Goal: Task Accomplishment & Management: Manage account settings

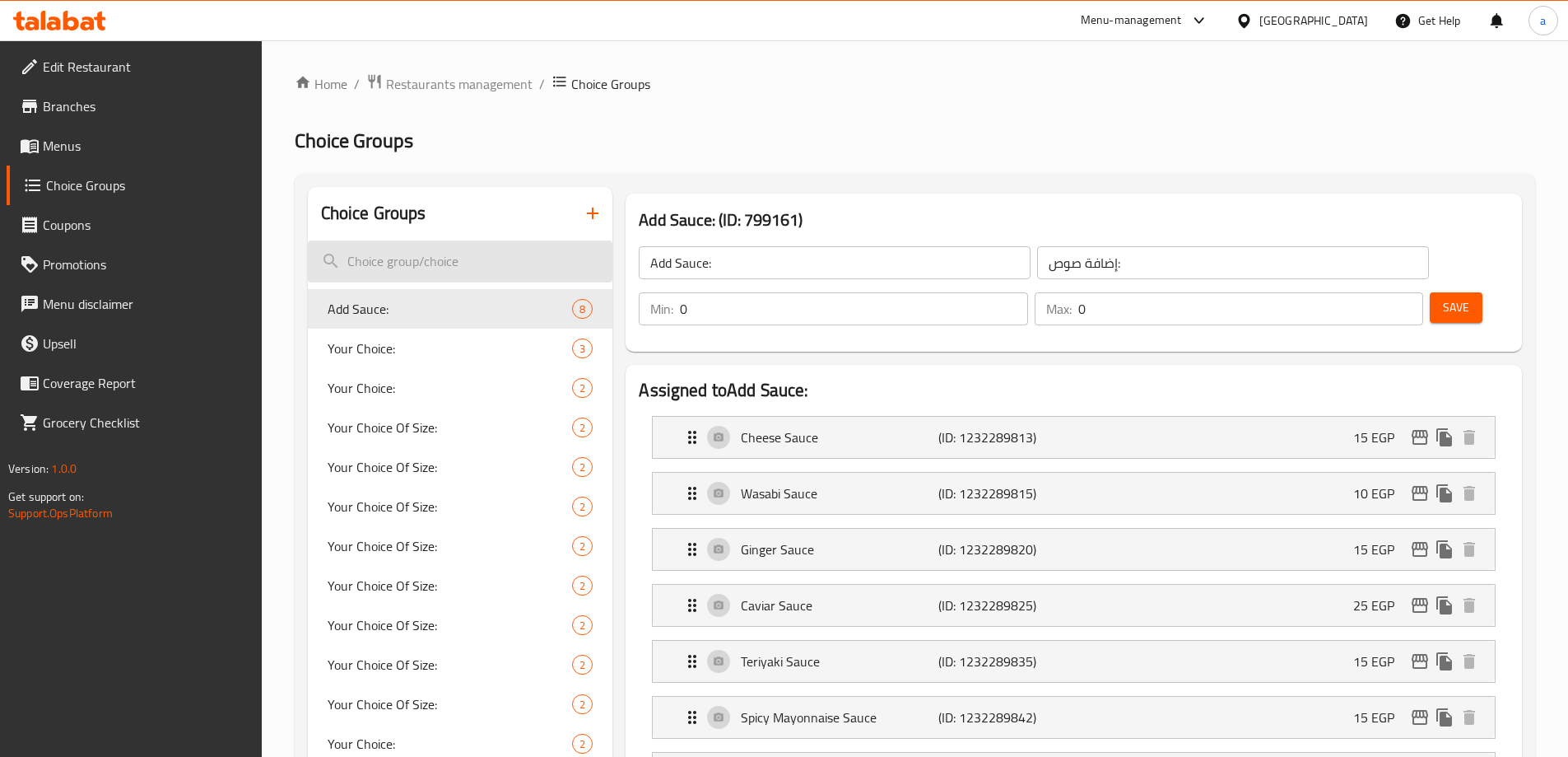
click at [474, 262] on input "search" at bounding box center [461, 262] width 305 height 42
click at [432, 82] on span "Restaurants management" at bounding box center [460, 84] width 147 height 20
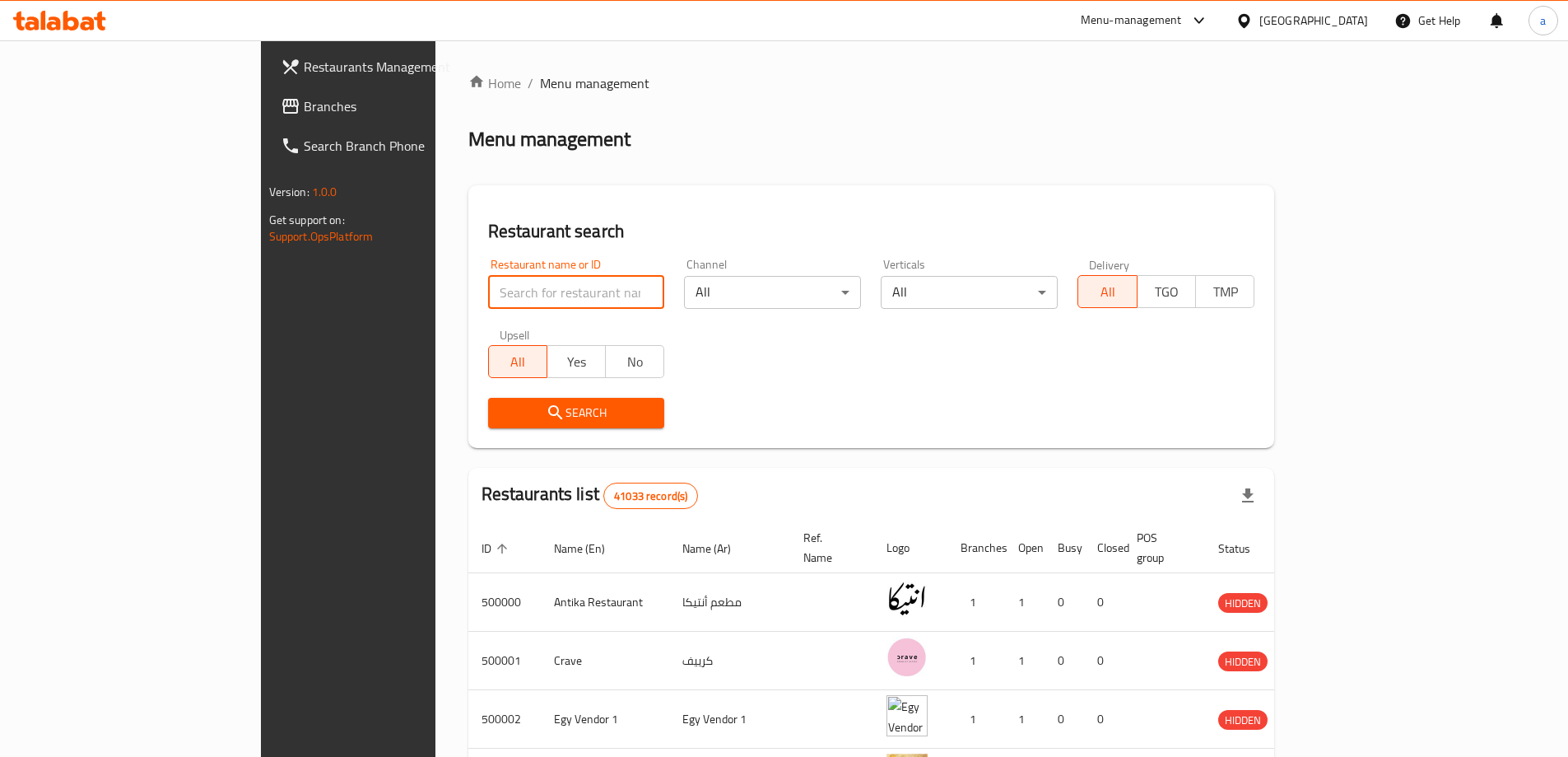
click at [489, 279] on input "search" at bounding box center [576, 292] width 177 height 33
paste input "756742"
type input "756742"
click at [303, 111] on span "Branches" at bounding box center [407, 106] width 206 height 20
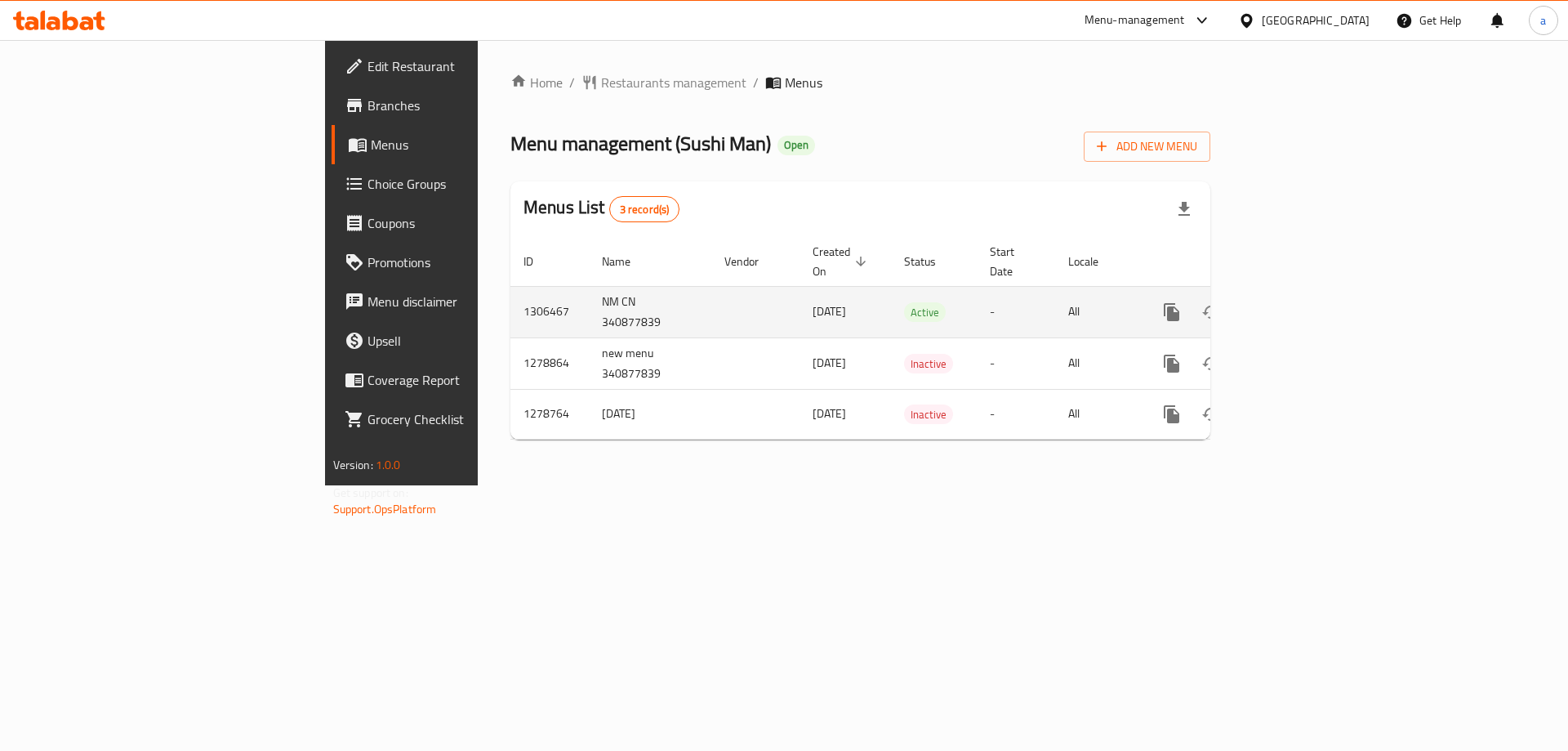
click at [1310, 311] on link "enhanced table" at bounding box center [1290, 312] width 39 height 39
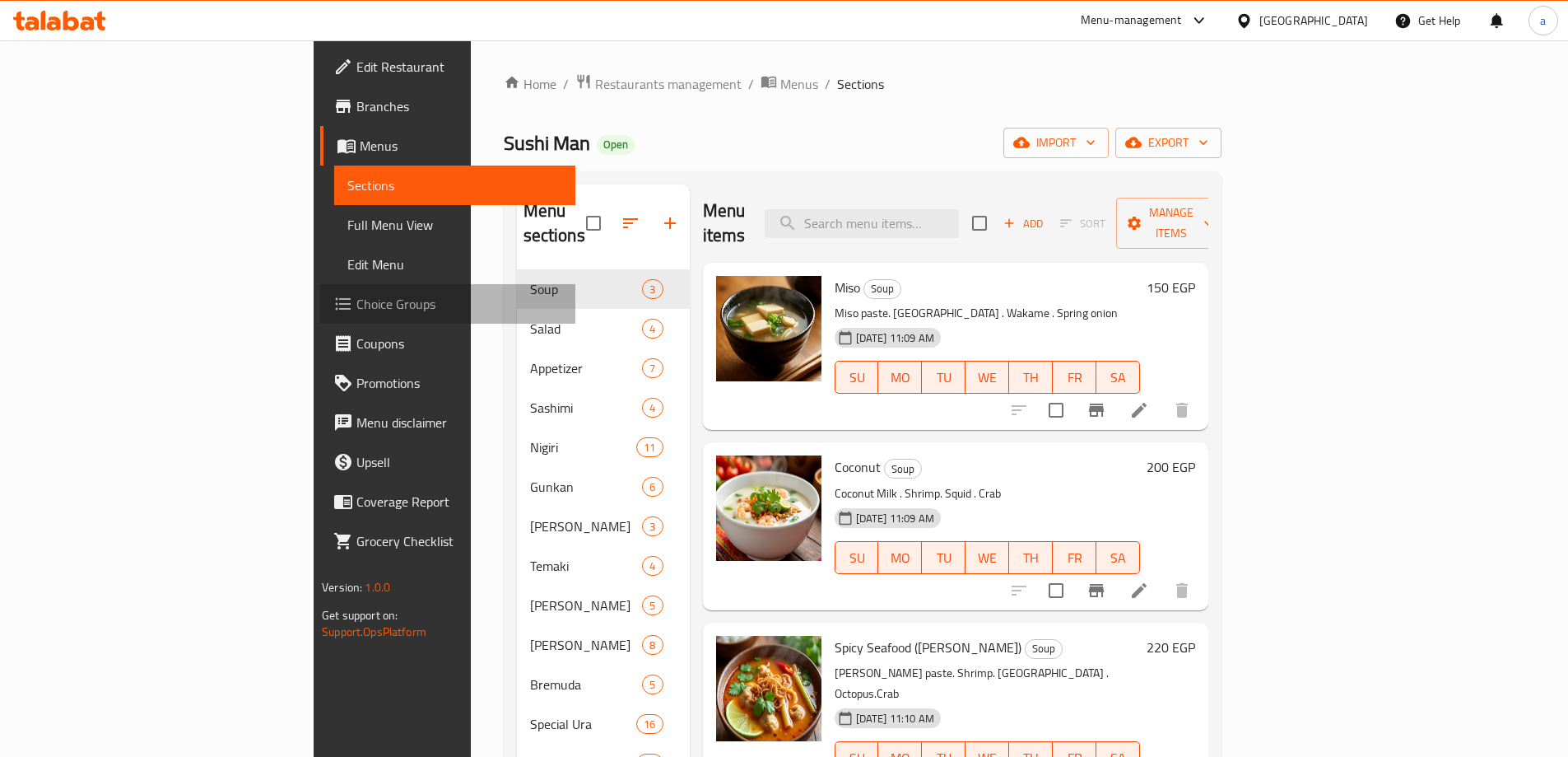
click at [321, 316] on link "Choice Groups" at bounding box center [448, 304] width 255 height 39
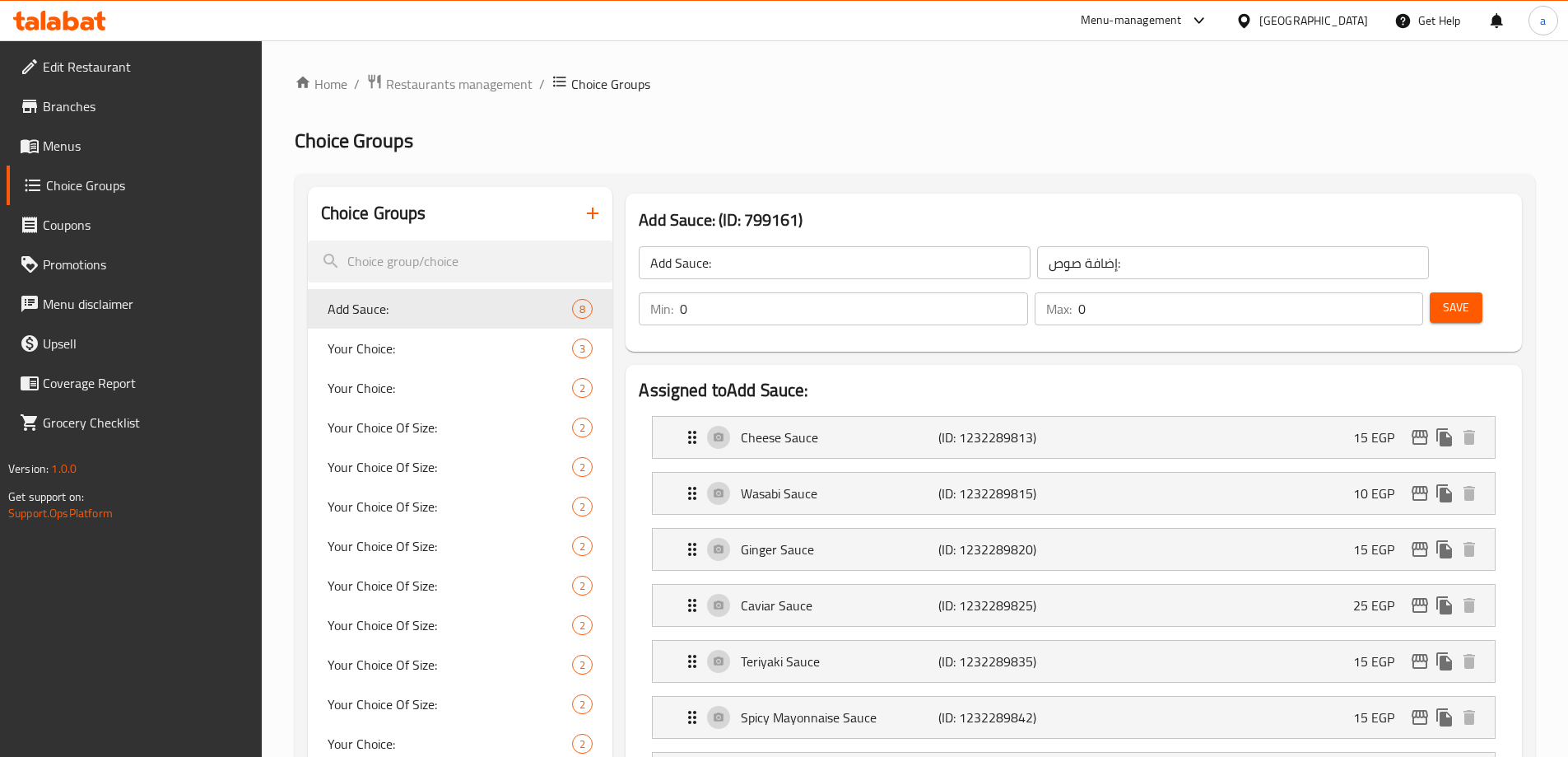
click at [868, 146] on h2 "Choice Groups" at bounding box center [915, 141] width 1241 height 27
click at [454, 83] on span "Restaurants management" at bounding box center [460, 84] width 147 height 20
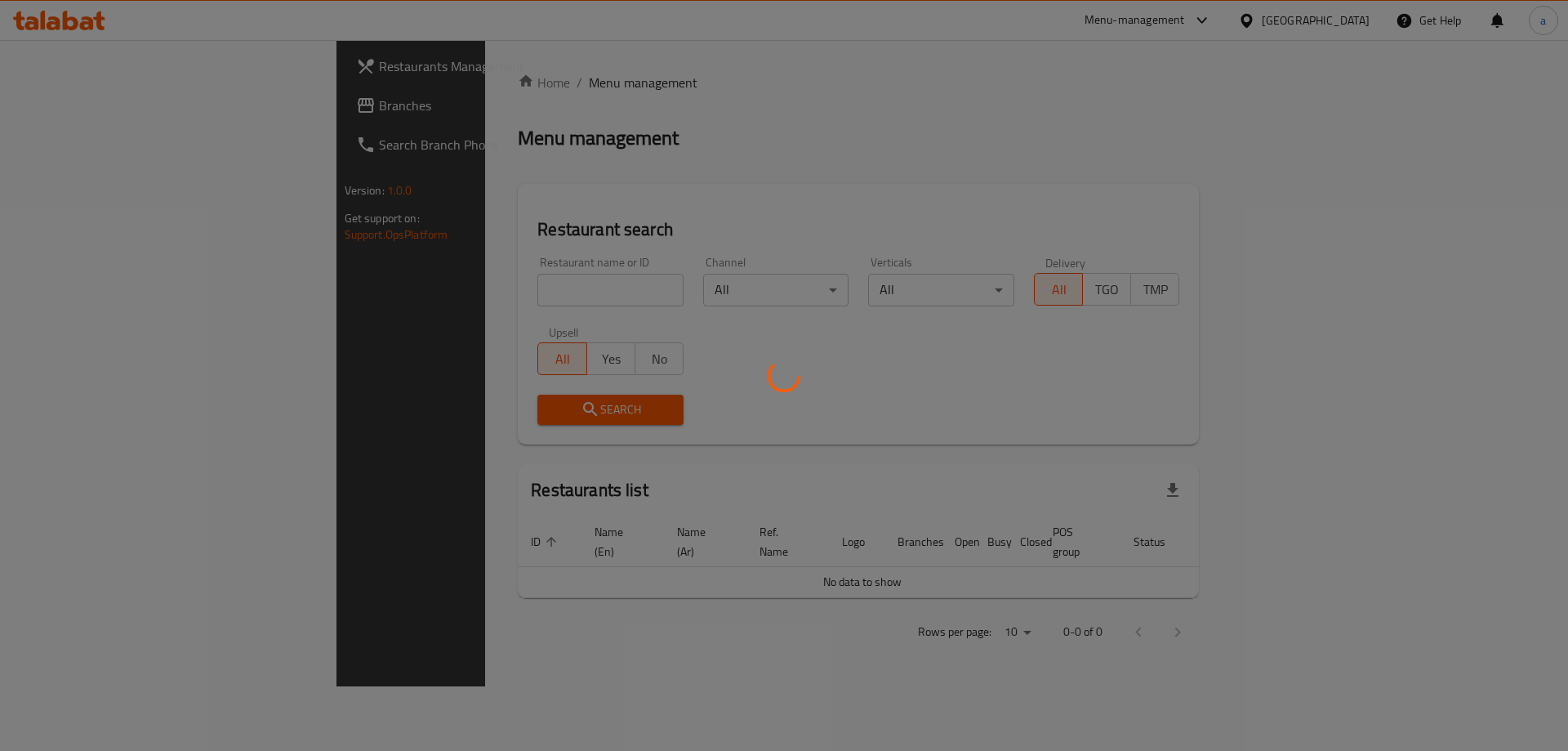
click at [156, 119] on div at bounding box center [784, 375] width 1568 height 751
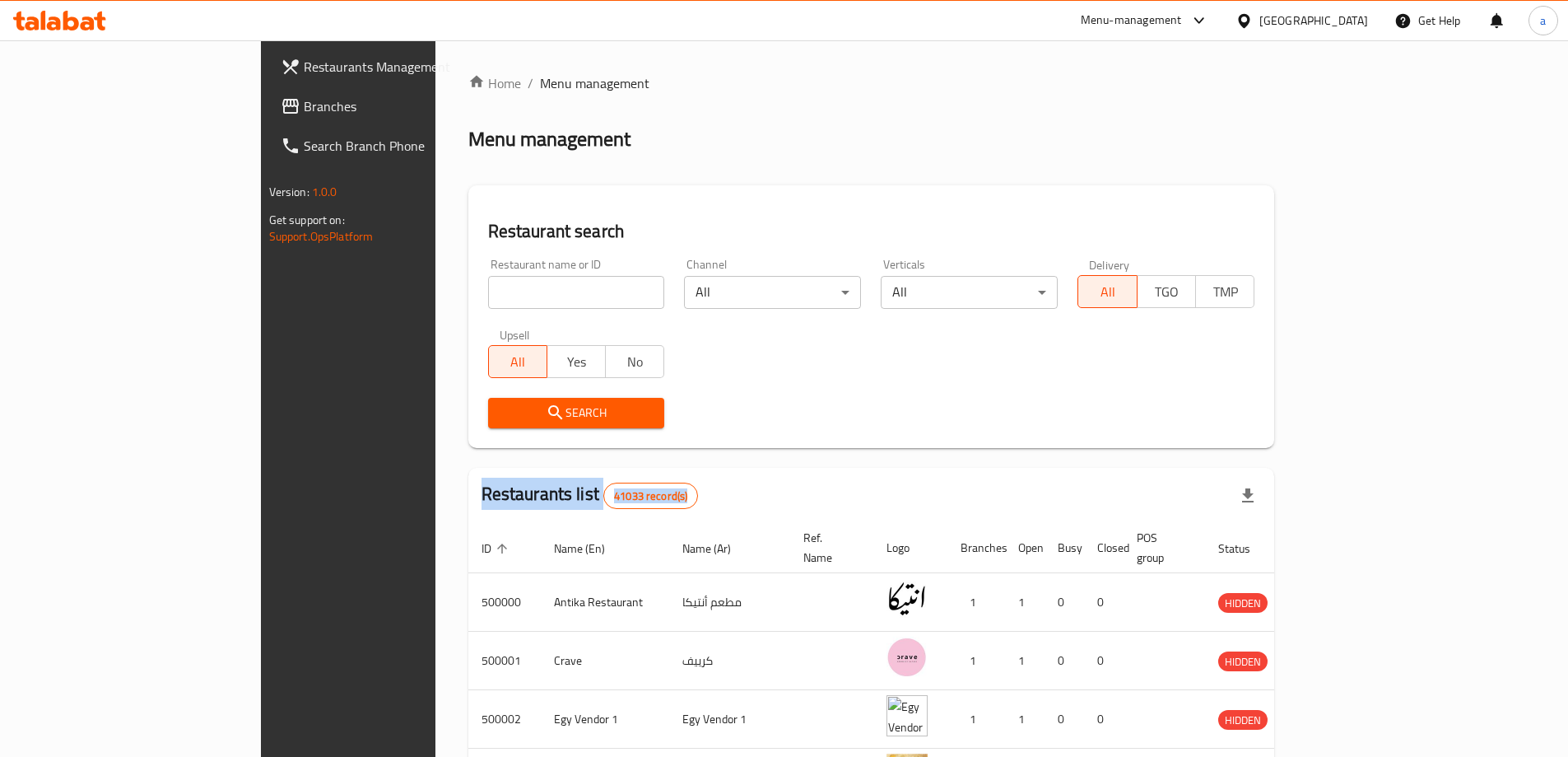
click at [267, 120] on link "Branches" at bounding box center [394, 106] width 255 height 39
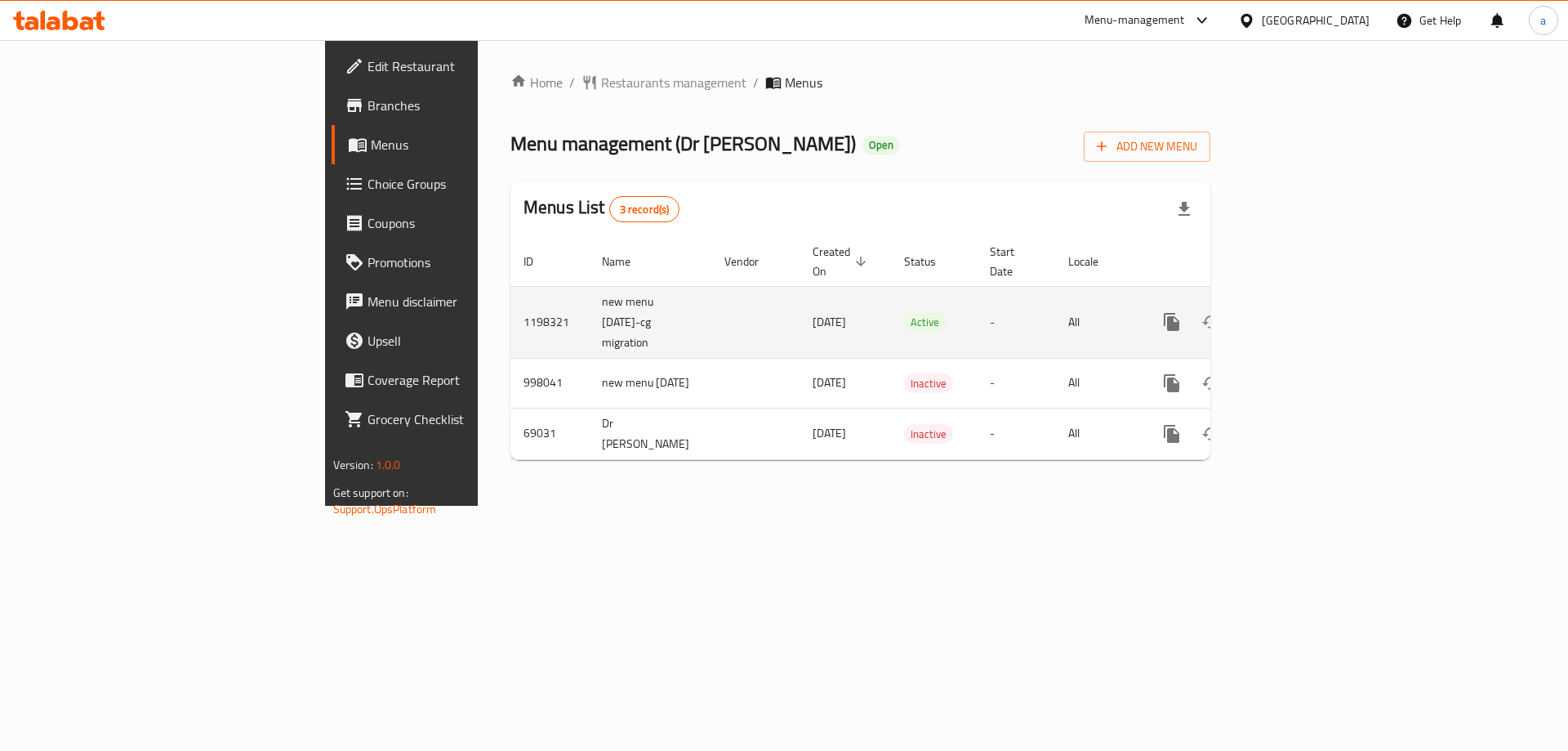
click at [1300, 313] on icon "enhanced table" at bounding box center [1290, 322] width 20 height 20
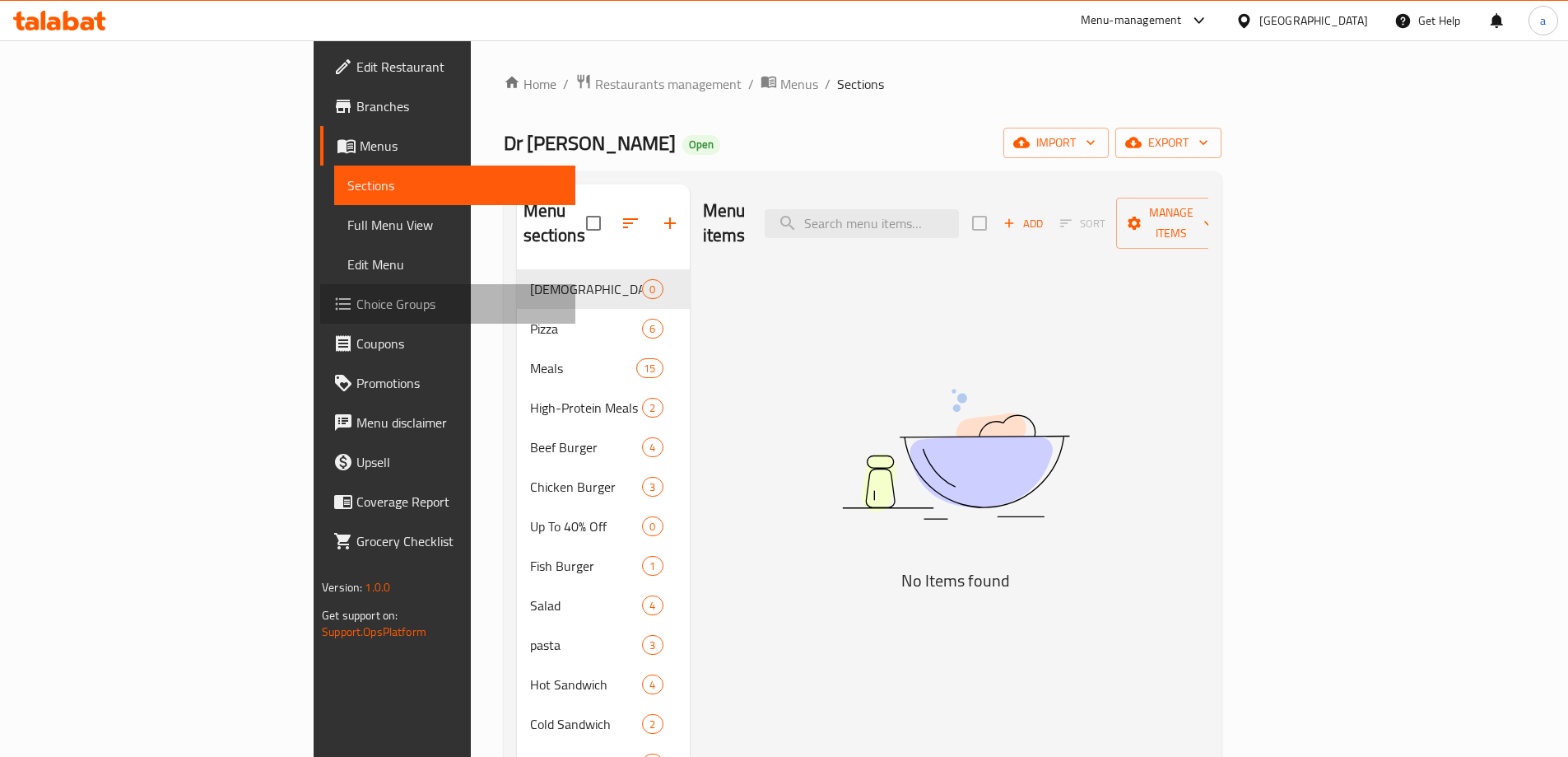
click at [321, 318] on link "Choice Groups" at bounding box center [448, 304] width 255 height 39
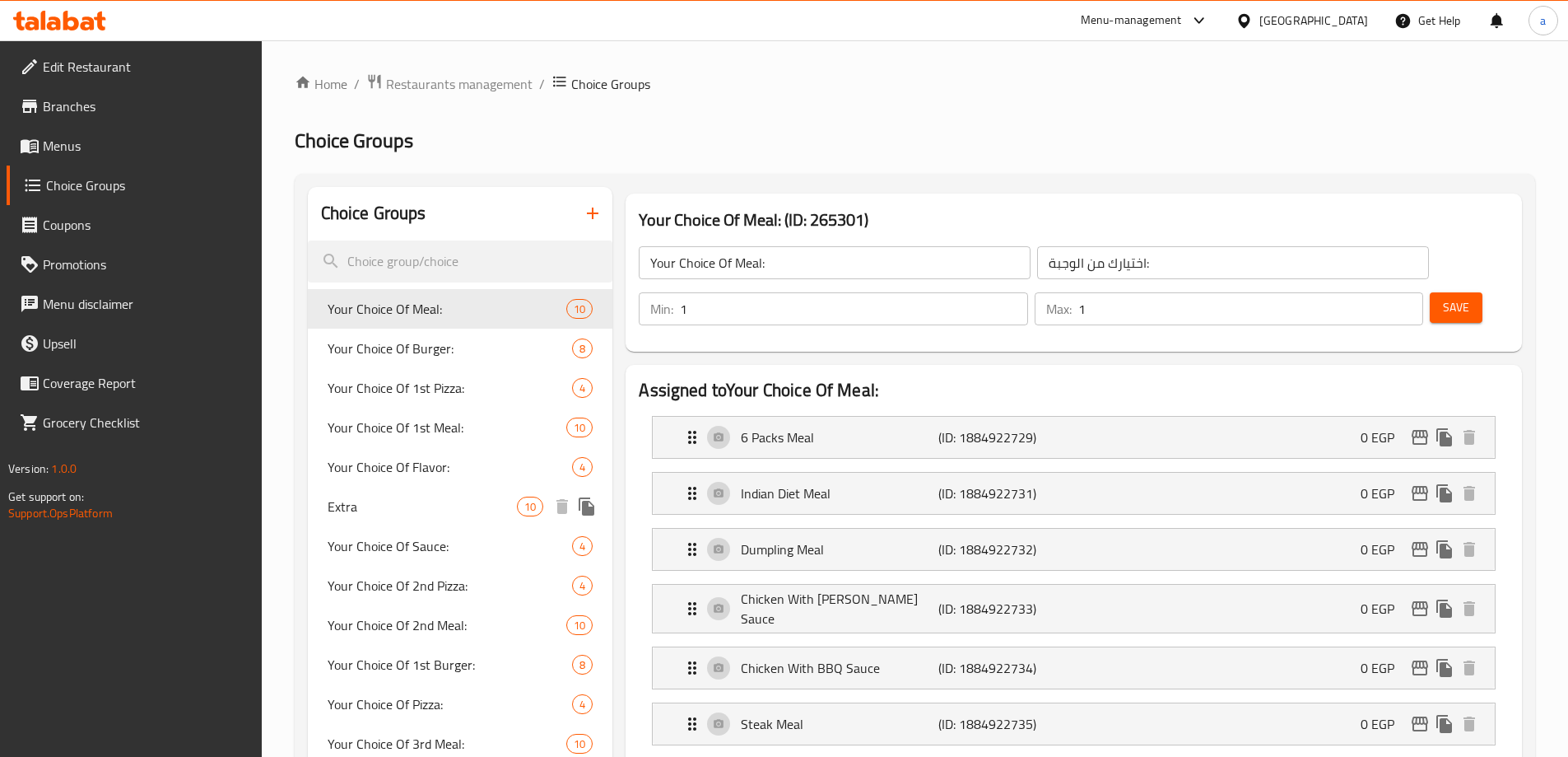
click at [398, 498] on span "Extra" at bounding box center [422, 506] width 190 height 20
type input "Extra"
type input "اضافات"
type input "0"
type input "8"
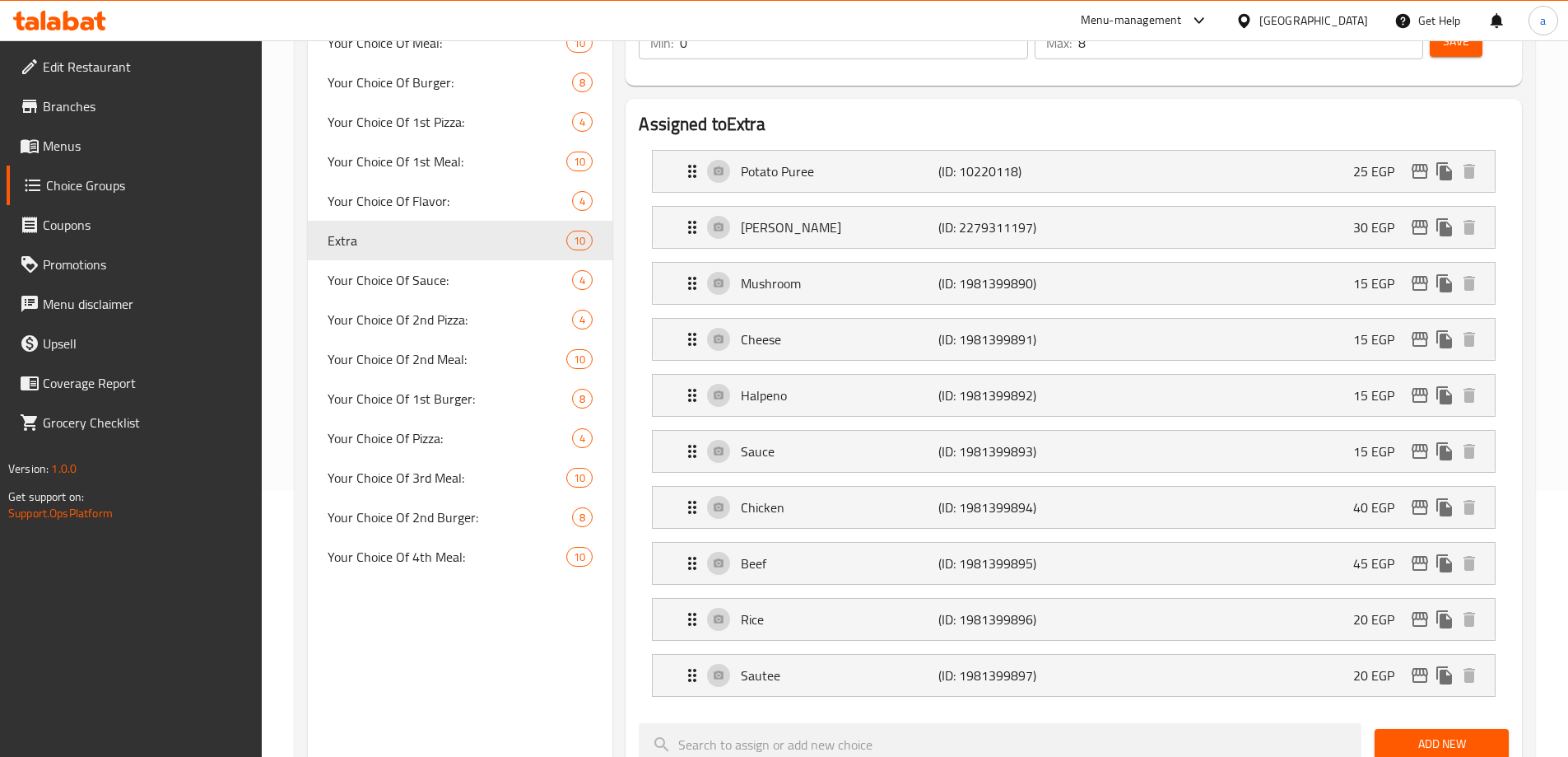
scroll to position [27, 0]
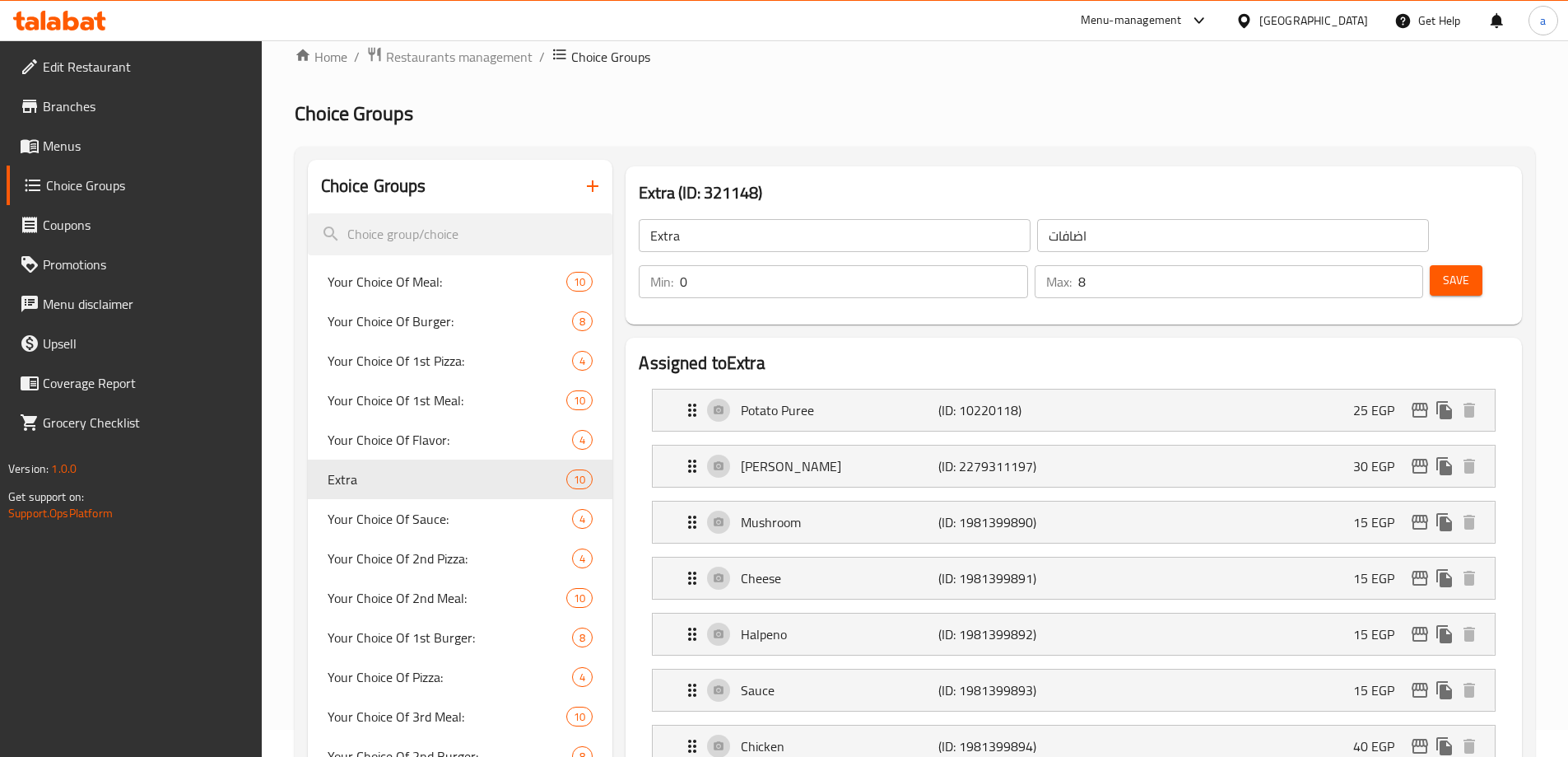
click at [829, 163] on div "Extra (ID: 321148) Extra ​ اضافات ​ Min: 0 ​ Max: 8 ​ Save" at bounding box center [1074, 244] width 909 height 171
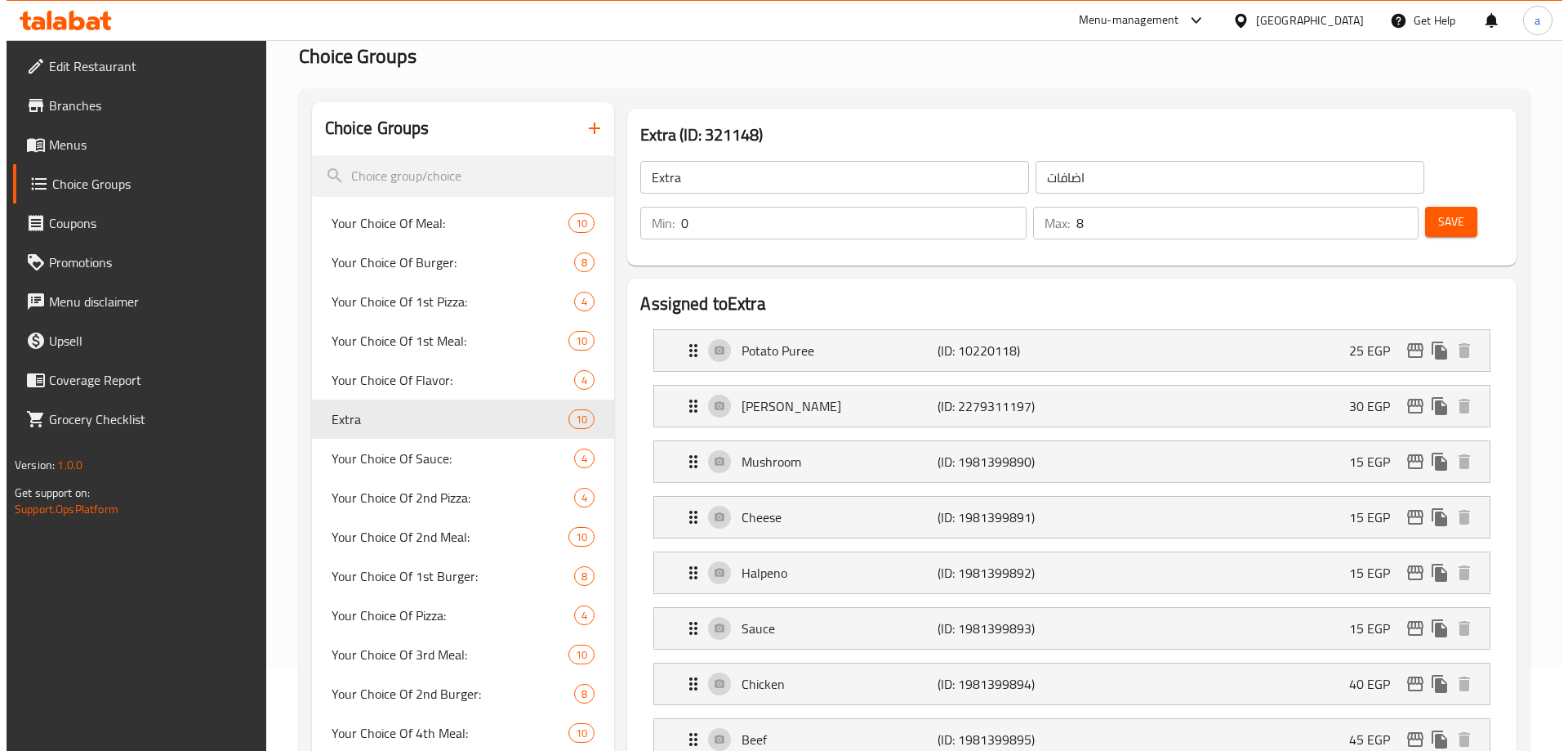
scroll to position [0, 0]
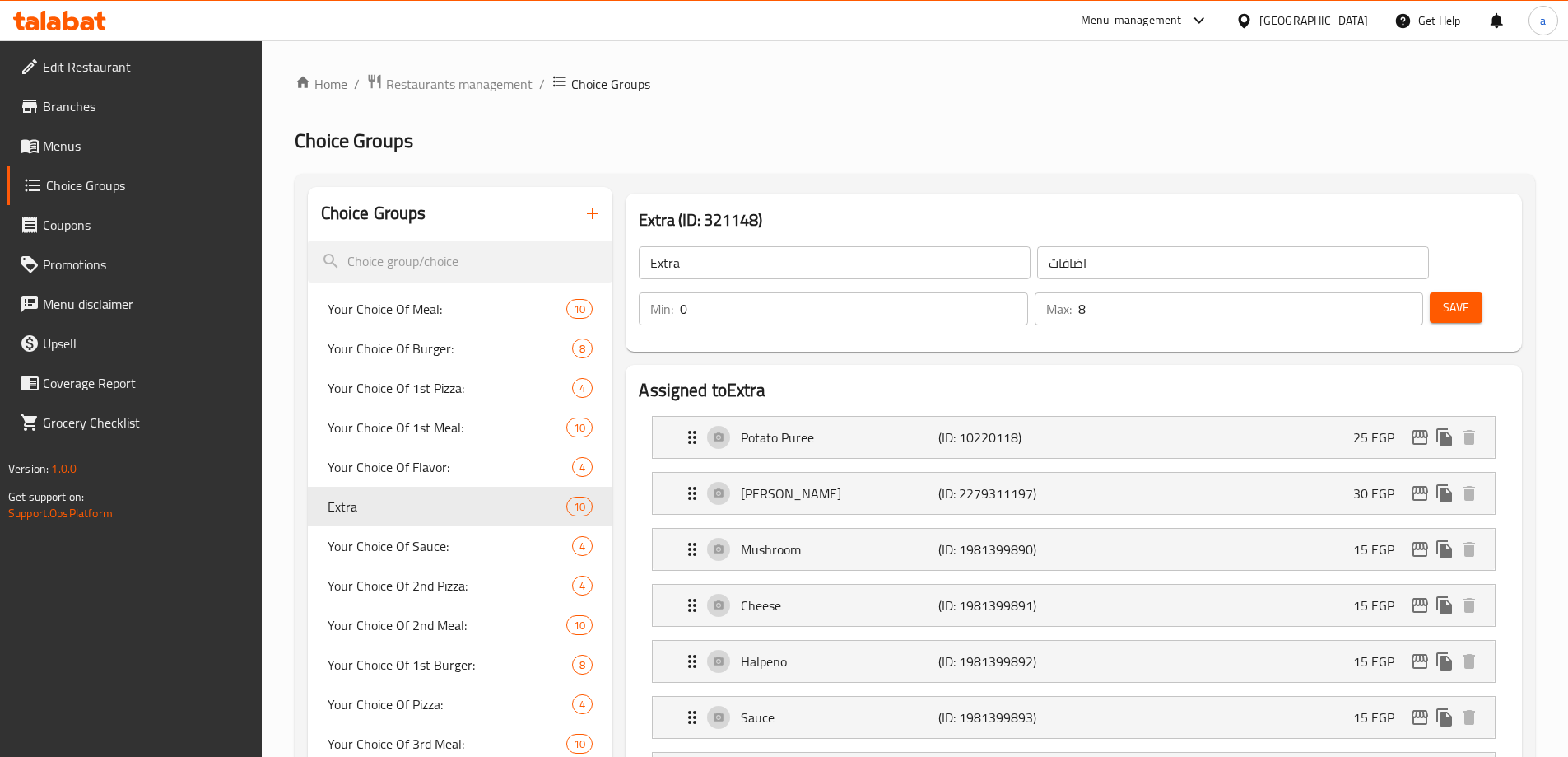
drag, startPoint x: 705, startPoint y: 100, endPoint x: 697, endPoint y: 105, distance: 9.4
click at [925, 90] on ol "Home / Restaurants management / Choice Groups" at bounding box center [915, 84] width 1241 height 21
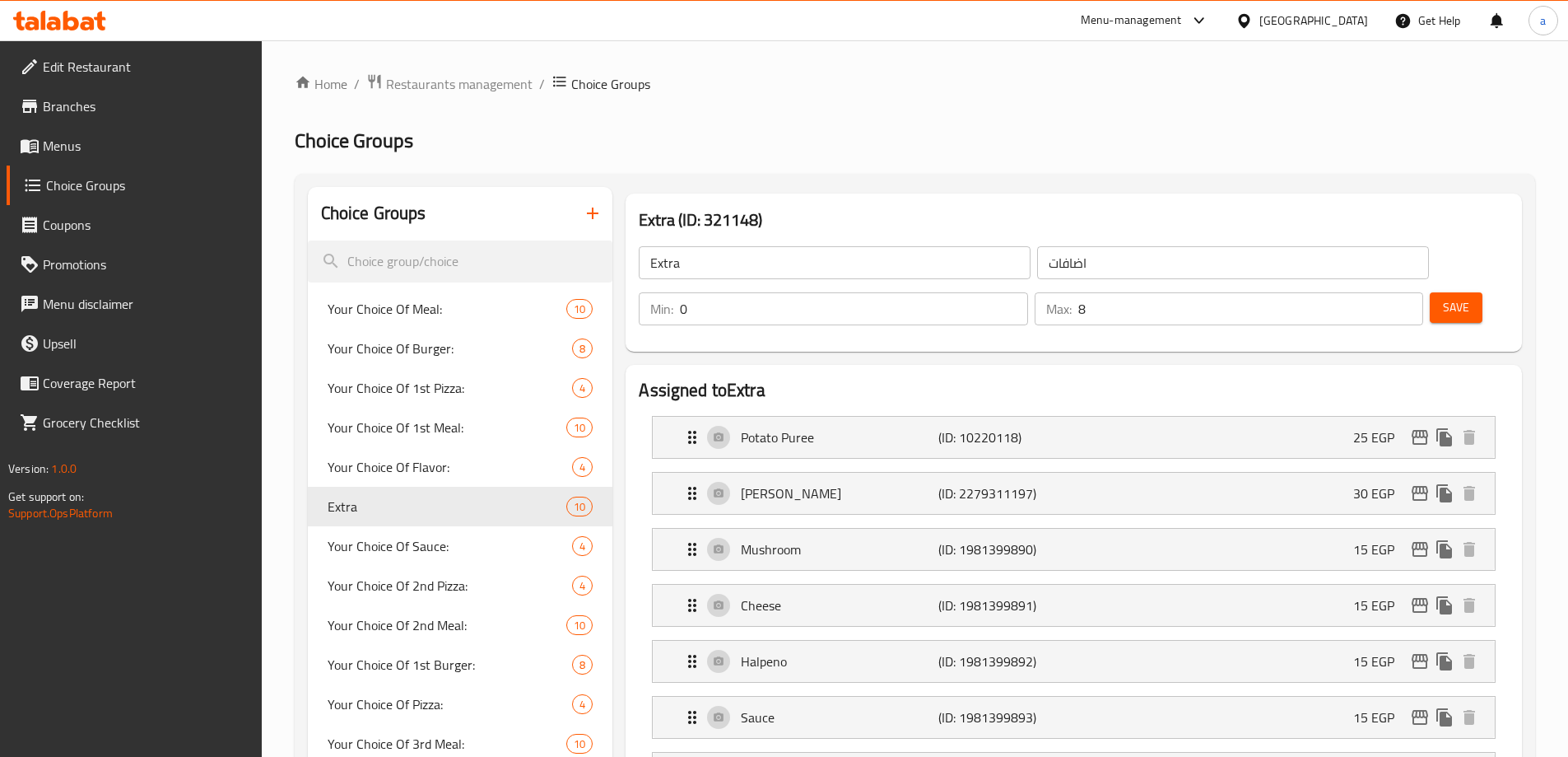
click at [387, 92] on span "Restaurants management" at bounding box center [460, 84] width 147 height 20
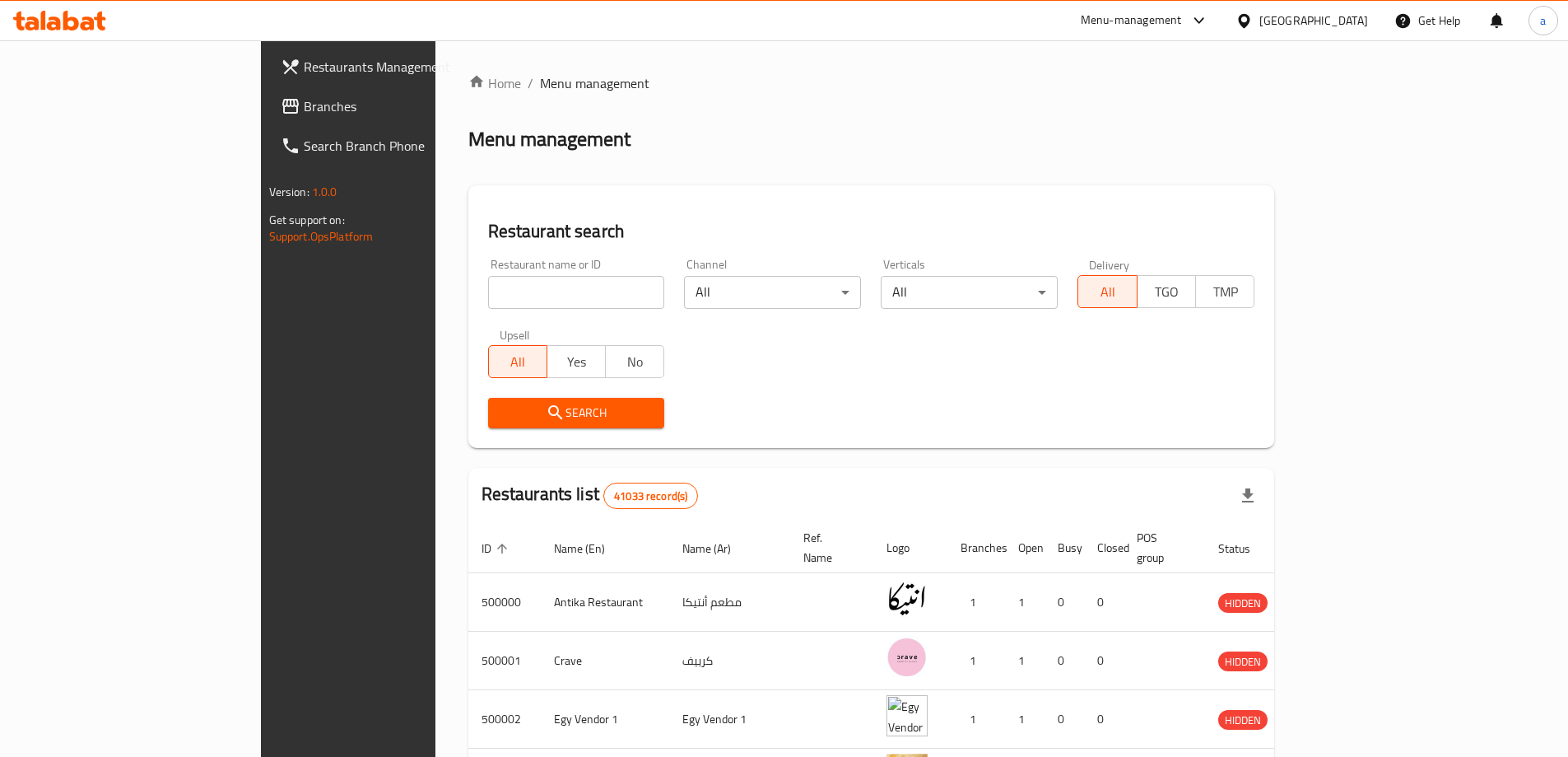
click at [303, 108] on span "Branches" at bounding box center [407, 106] width 206 height 20
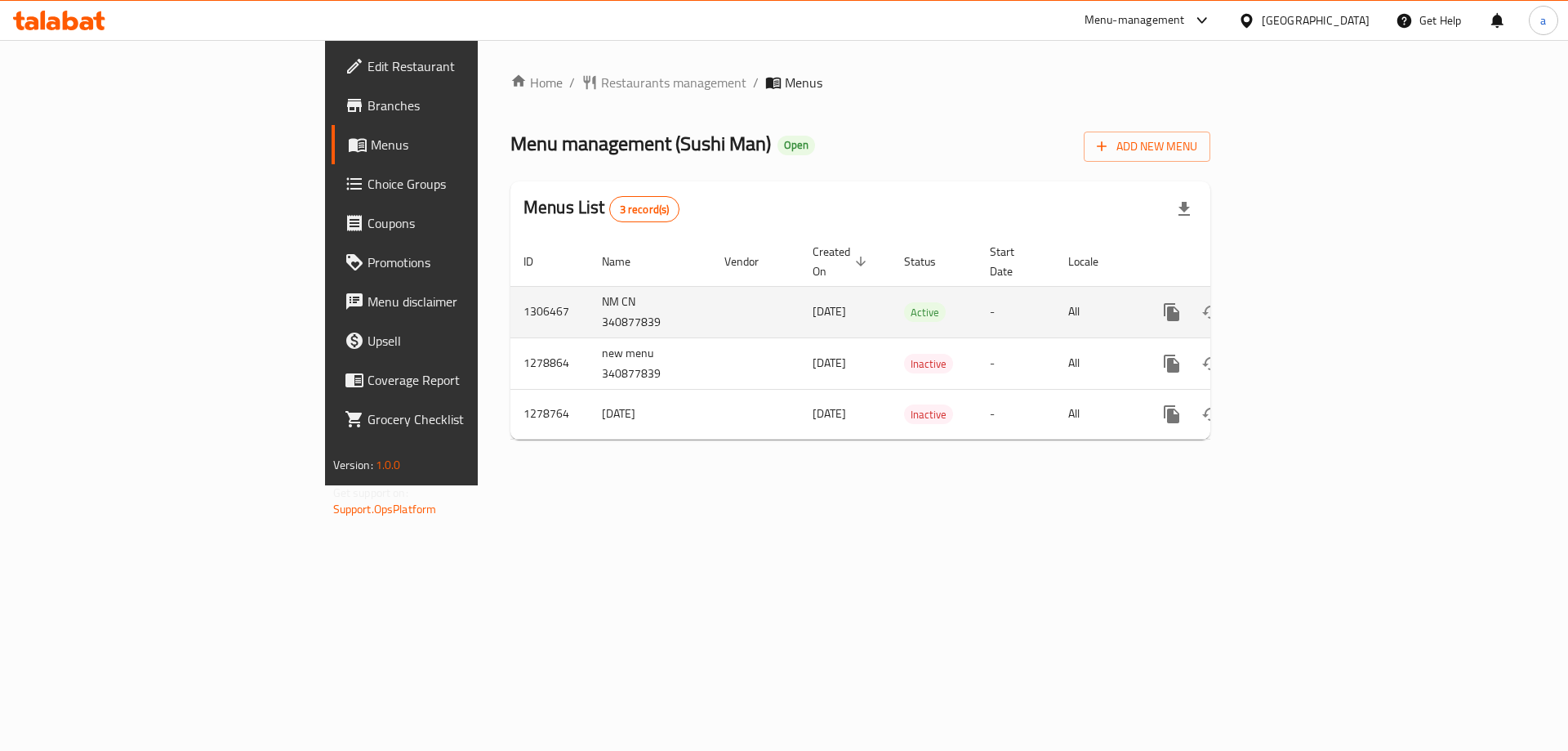
click at [1300, 302] on icon "enhanced table" at bounding box center [1290, 312] width 20 height 20
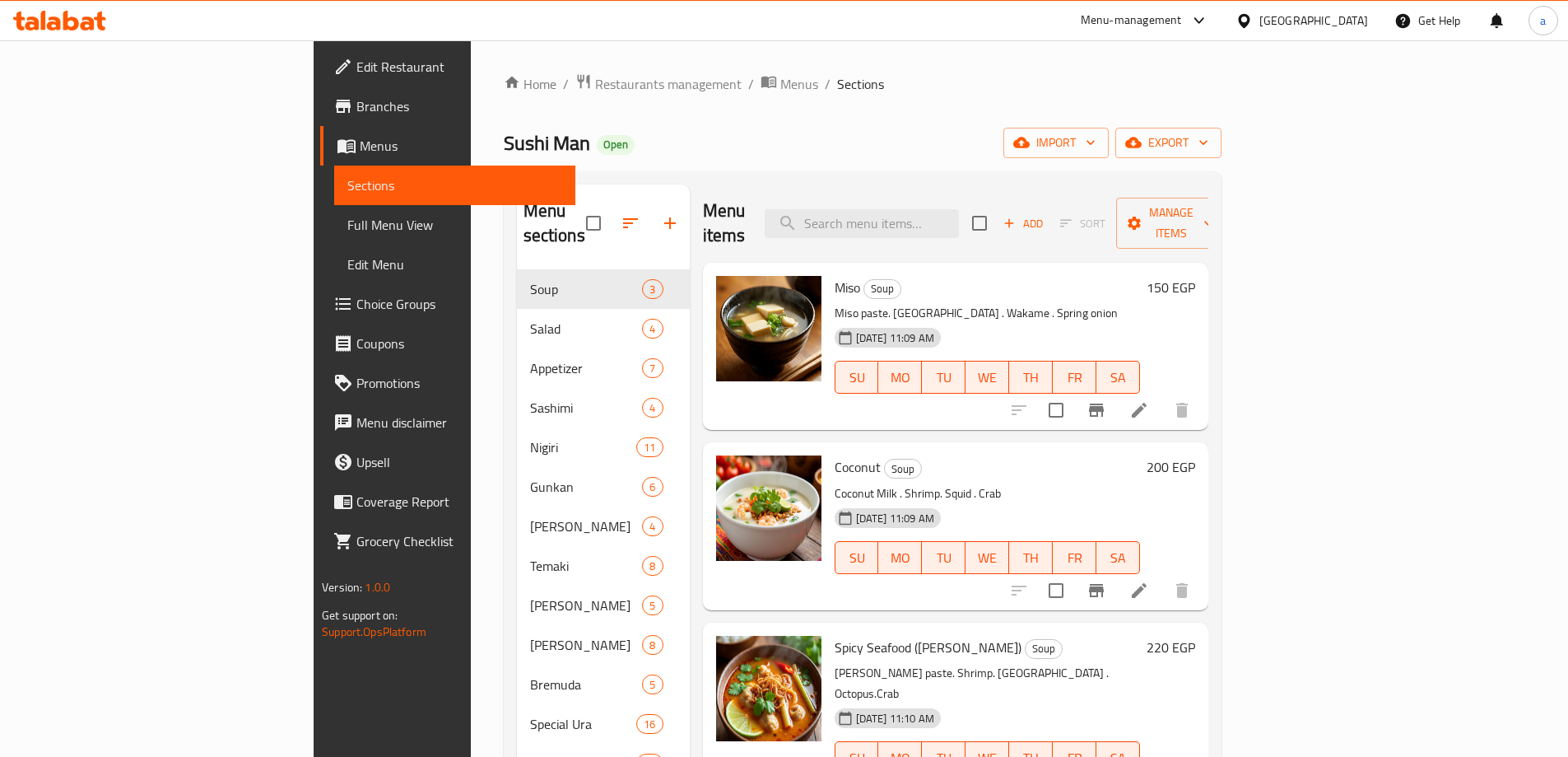
click at [357, 303] on span "Choice Groups" at bounding box center [460, 304] width 206 height 20
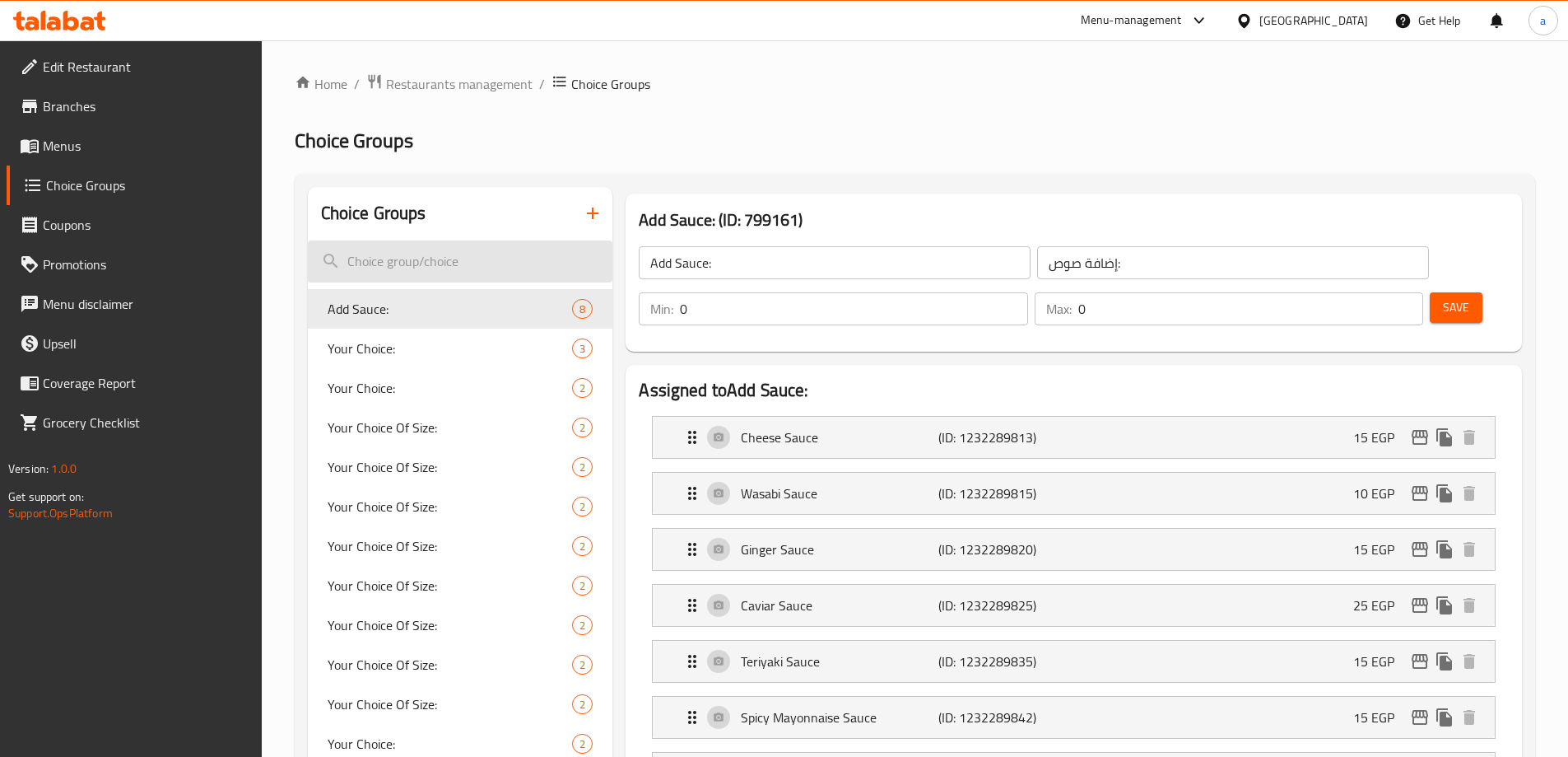
click at [461, 262] on input "search" at bounding box center [461, 262] width 305 height 42
click at [401, 79] on span "Restaurants management" at bounding box center [460, 84] width 147 height 20
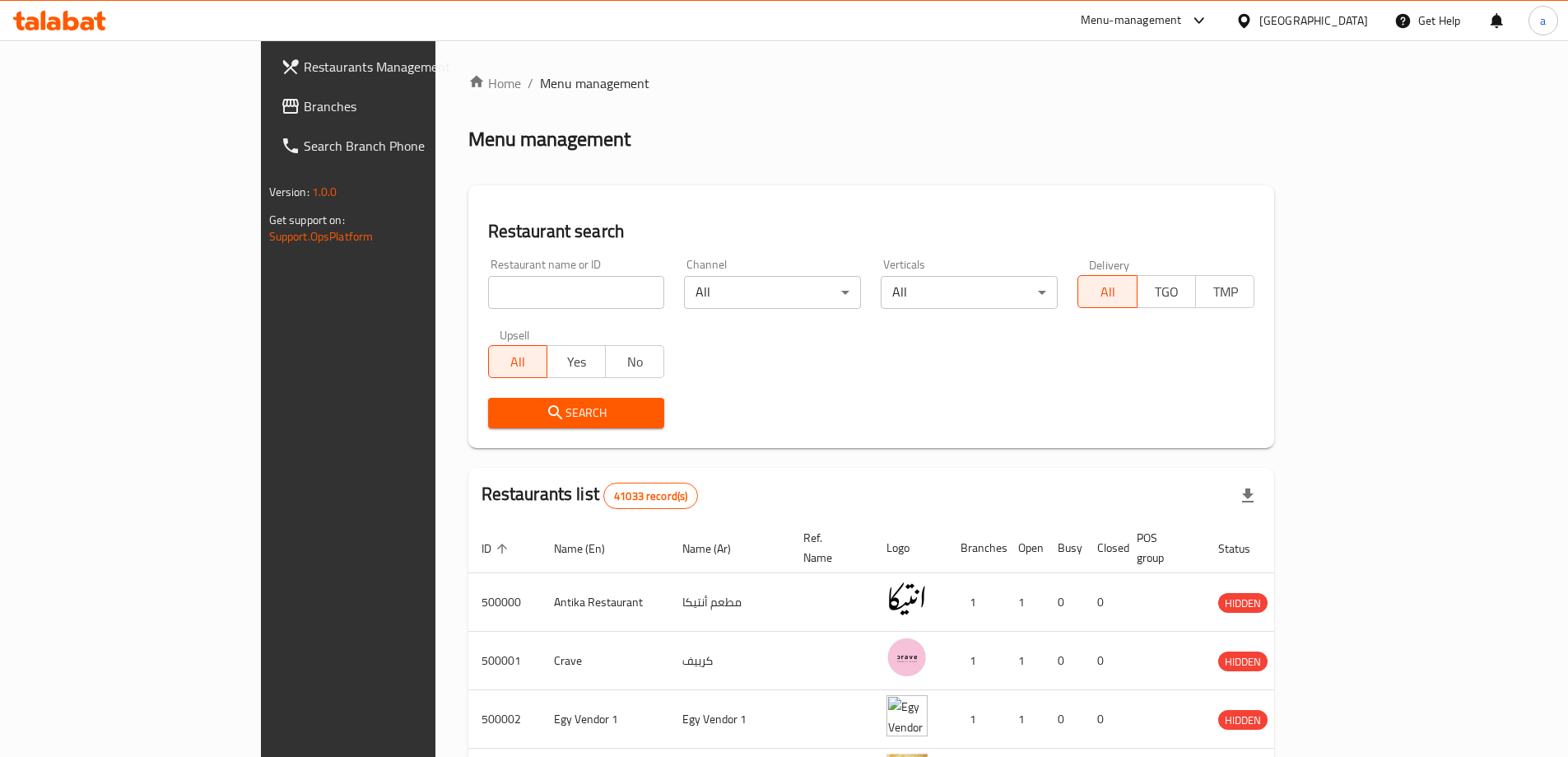
click at [267, 117] on link "Branches" at bounding box center [394, 106] width 255 height 39
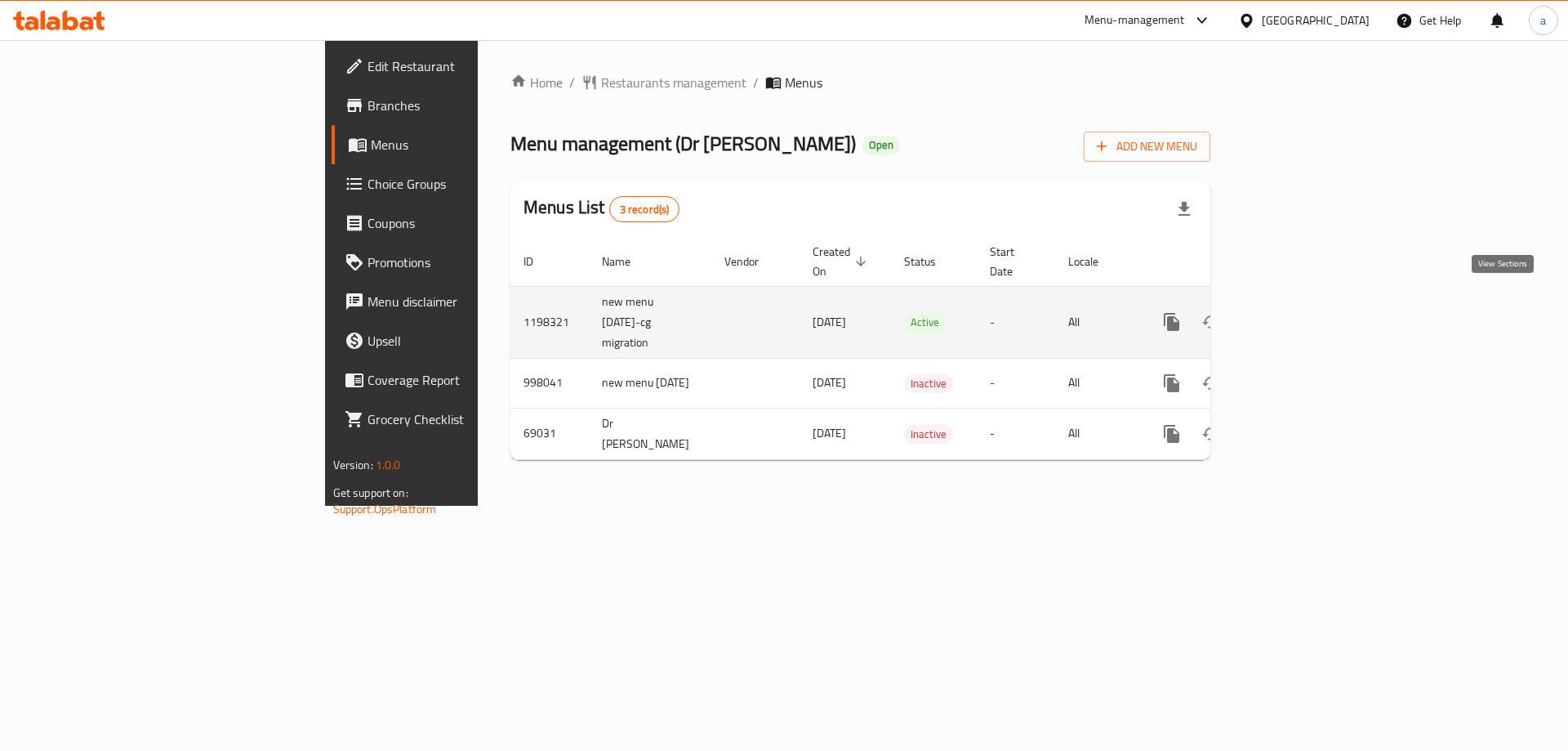
click at [1300, 313] on icon "enhanced table" at bounding box center [1290, 322] width 20 height 20
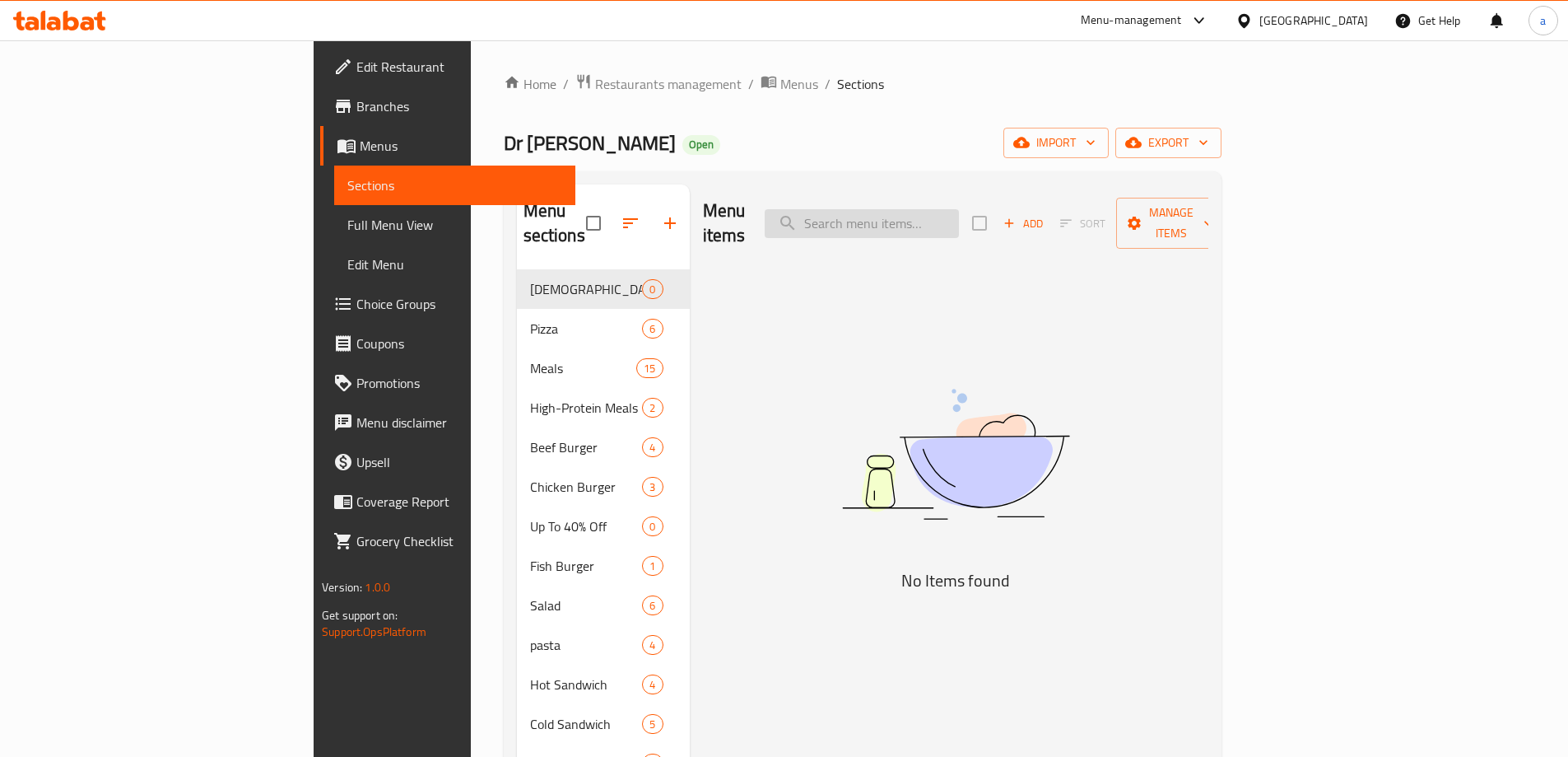
click at [959, 209] on input "search" at bounding box center [862, 223] width 195 height 29
paste input "Chicken Meal"
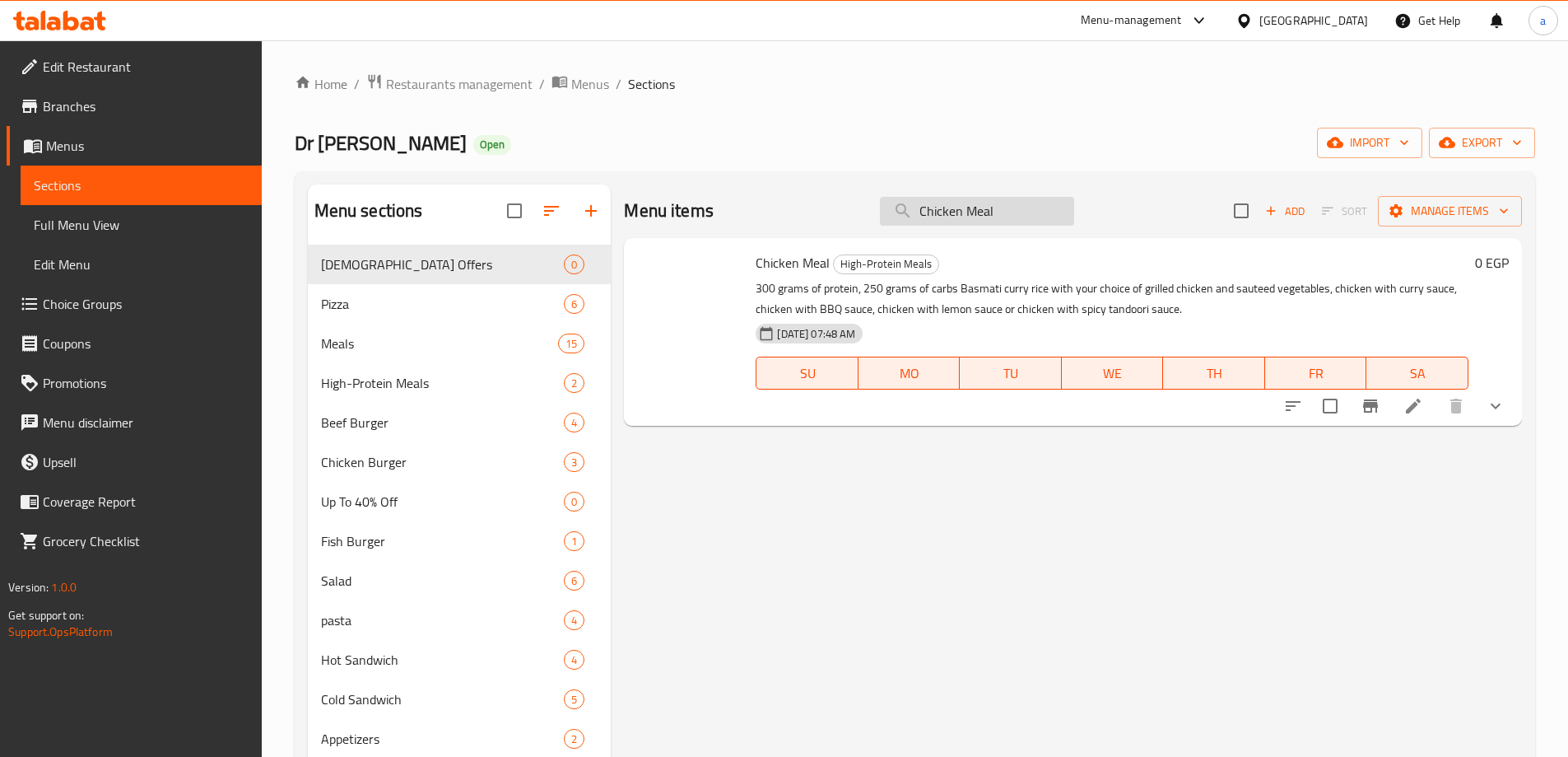
type input "Chicken Meal"
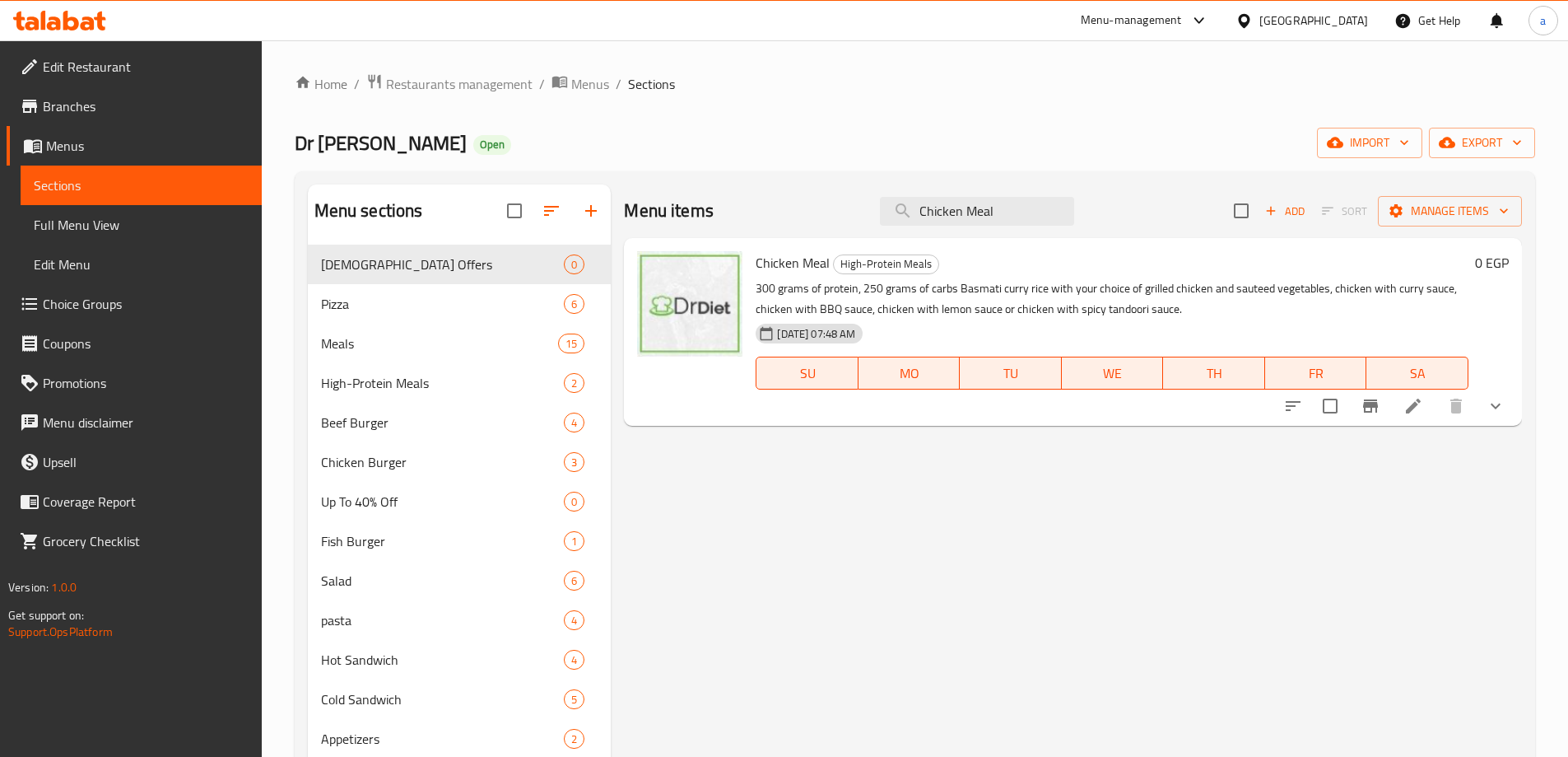
click at [1420, 413] on icon at bounding box center [1413, 406] width 20 height 20
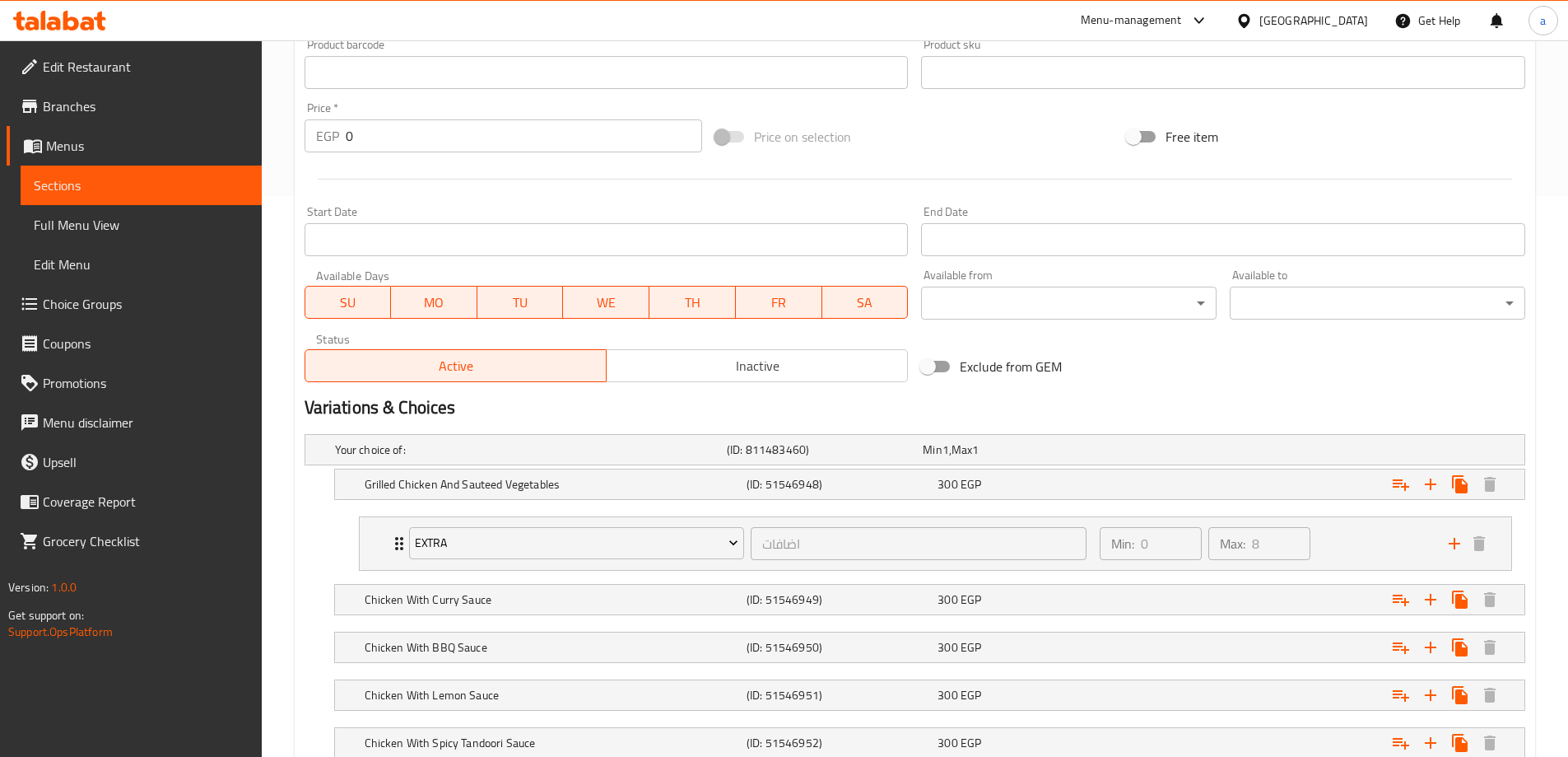
scroll to position [198, 0]
